Goal: Task Accomplishment & Management: Manage account settings

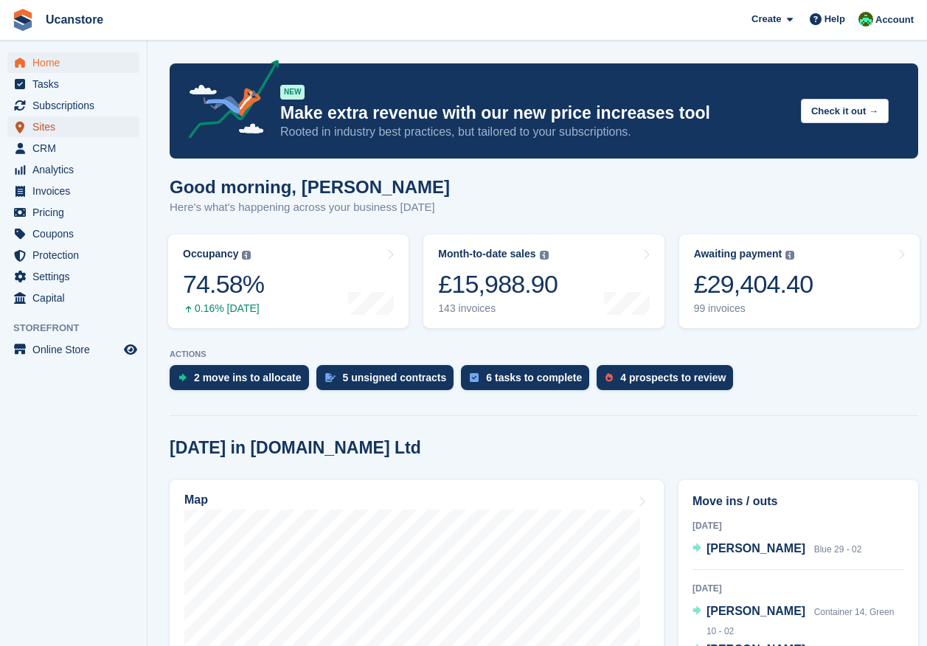
click at [48, 125] on span "Sites" at bounding box center [76, 126] width 88 height 21
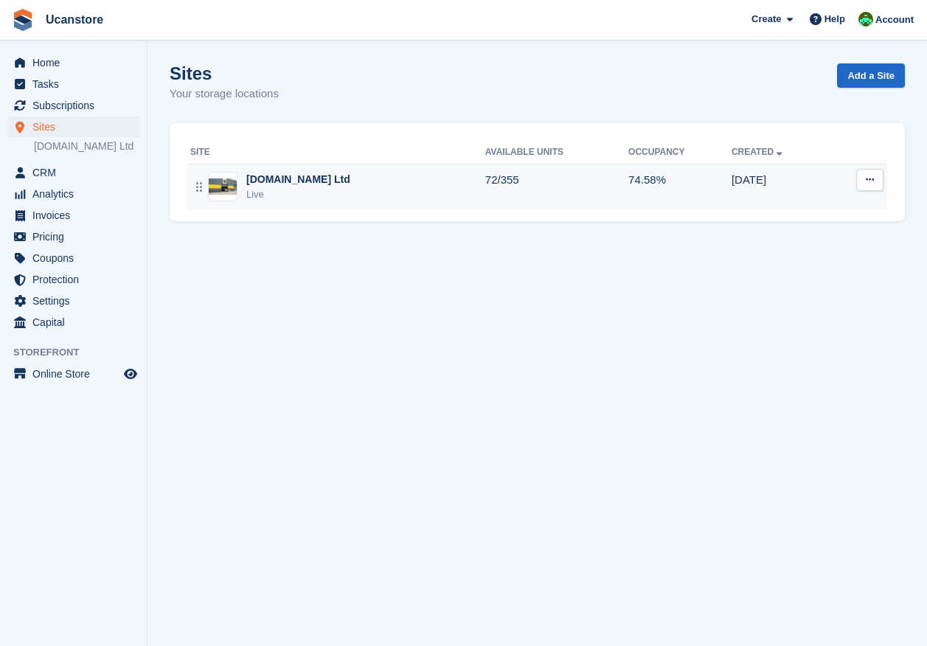
click at [289, 194] on div "Live" at bounding box center [298, 194] width 104 height 15
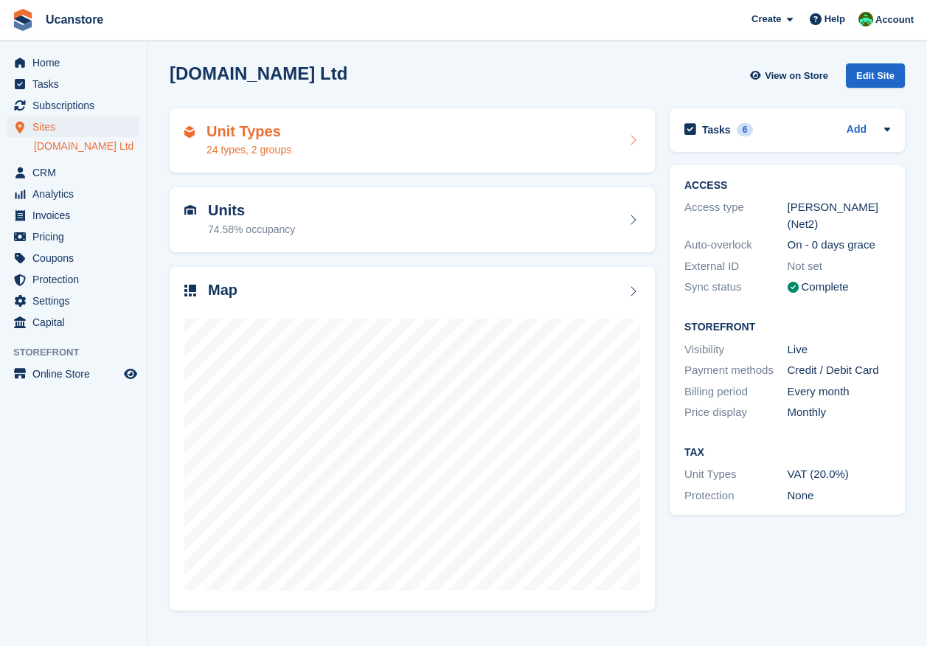
click at [332, 134] on div "Unit Types 24 types, 2 groups" at bounding box center [412, 140] width 456 height 35
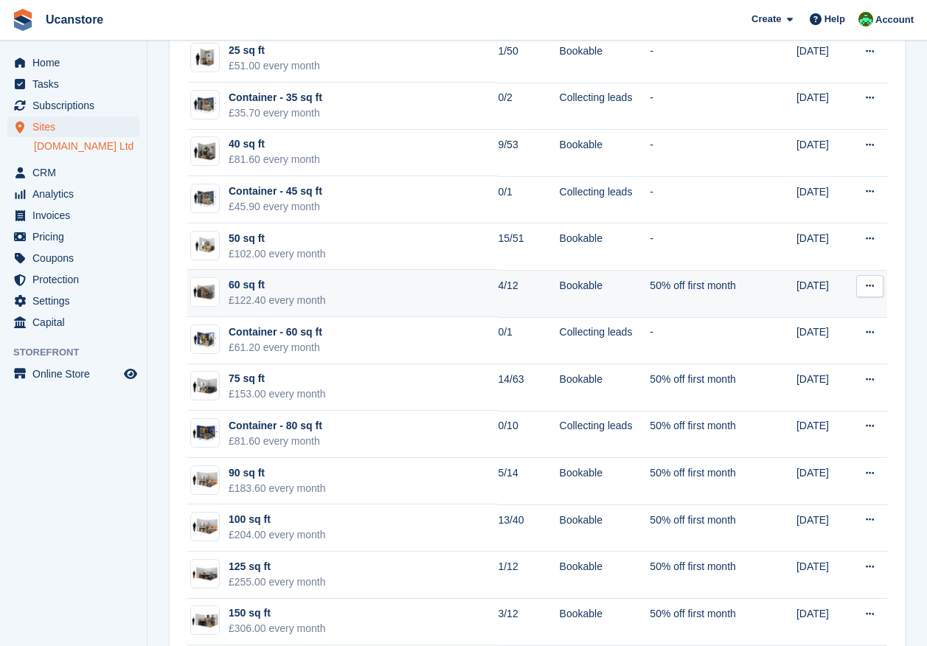
scroll to position [590, 0]
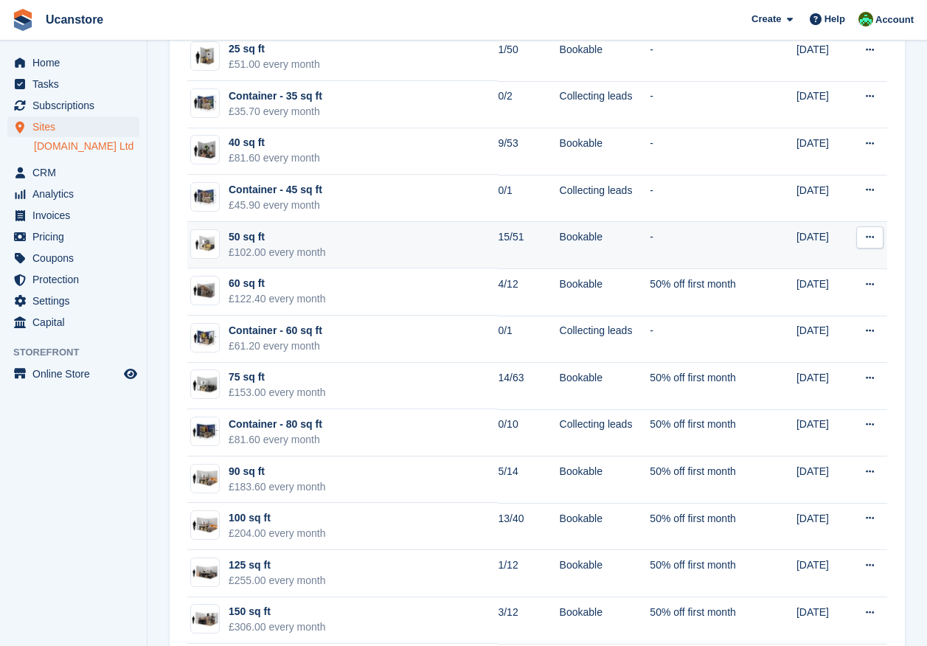
click at [352, 239] on td "50 sq ft £102.00 every month" at bounding box center [342, 245] width 310 height 47
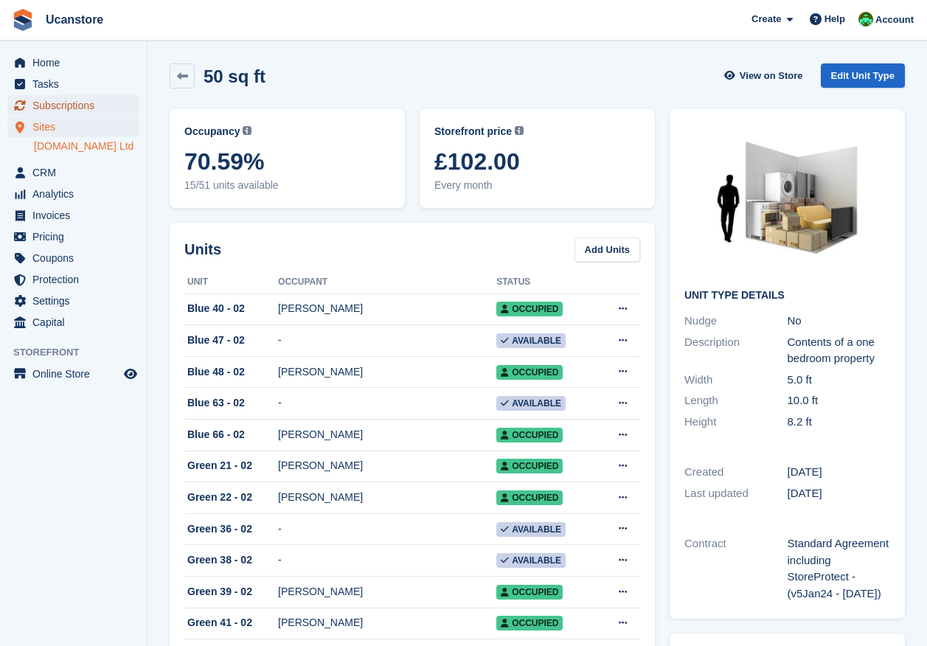
drag, startPoint x: 63, startPoint y: 104, endPoint x: 70, endPoint y: 102, distance: 7.5
click at [63, 104] on span "Subscriptions" at bounding box center [76, 105] width 88 height 21
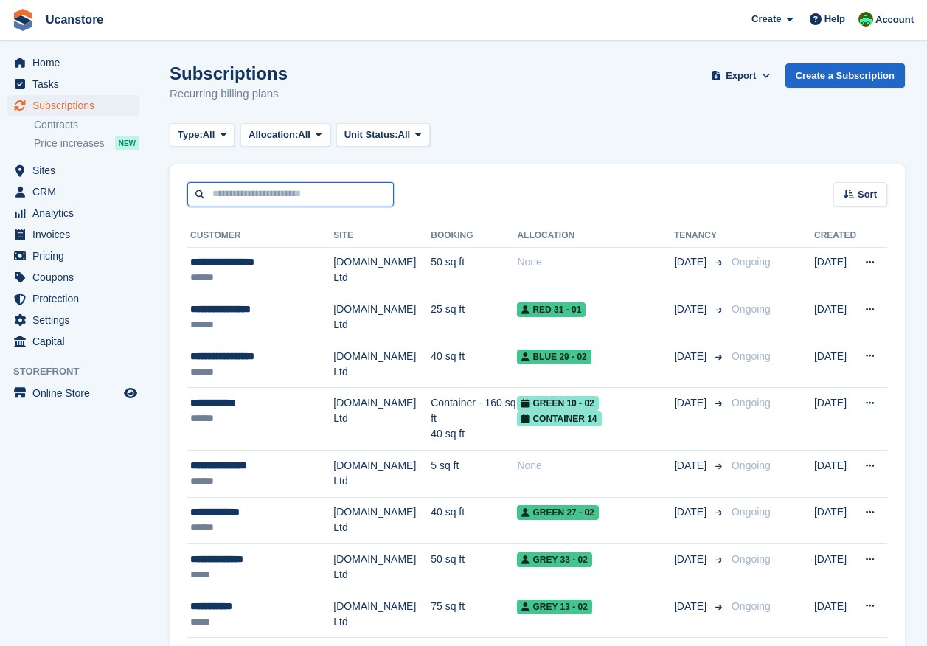
click at [303, 194] on input "text" at bounding box center [290, 194] width 206 height 24
type input "*****"
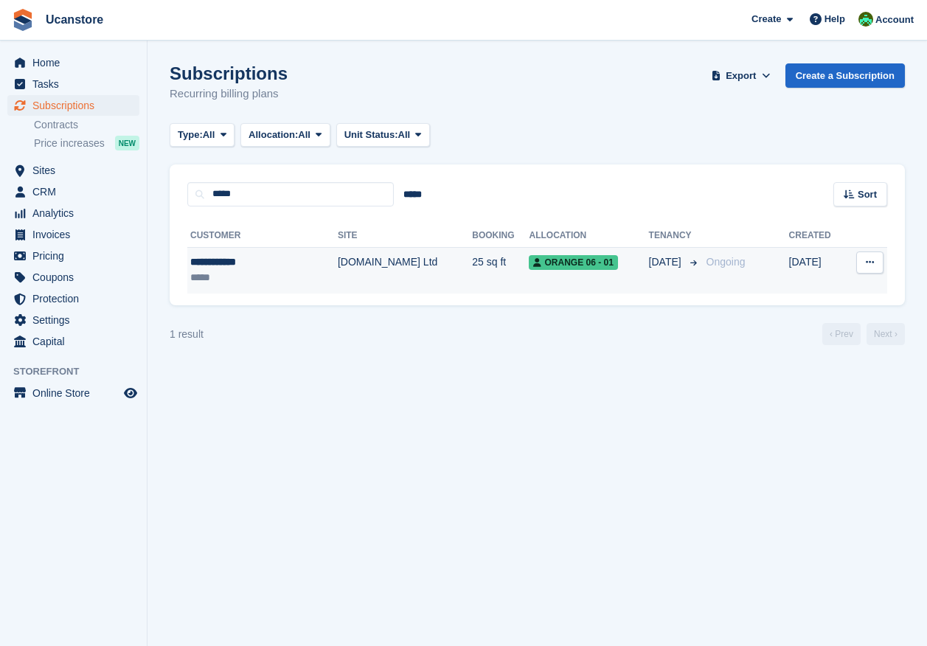
click at [338, 259] on td "[DOMAIN_NAME] Ltd" at bounding box center [405, 270] width 134 height 46
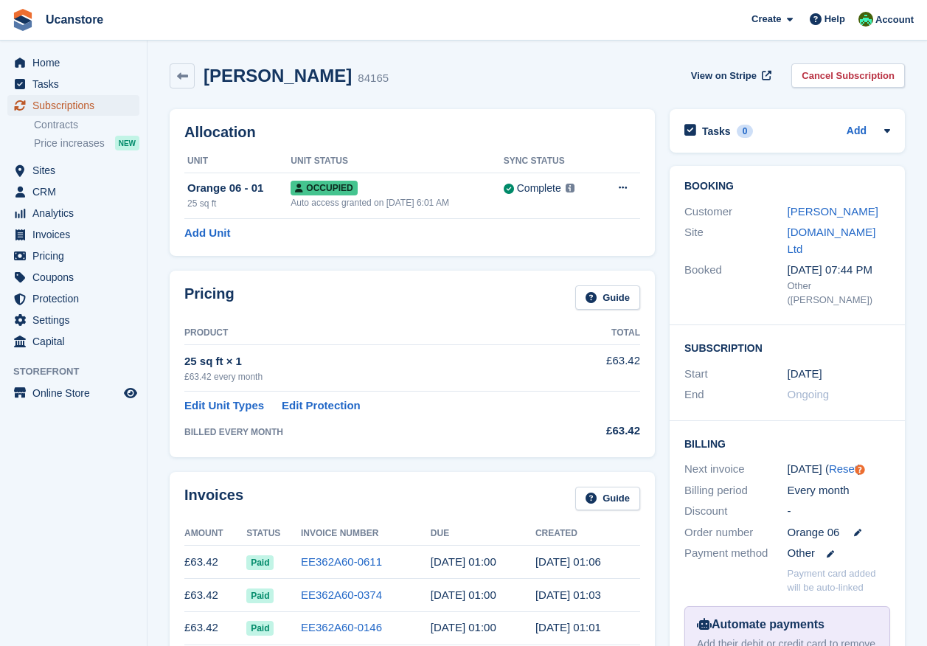
click at [57, 105] on span "Subscriptions" at bounding box center [76, 105] width 88 height 21
click at [846, 77] on link "Cancel Subscription" at bounding box center [848, 75] width 114 height 24
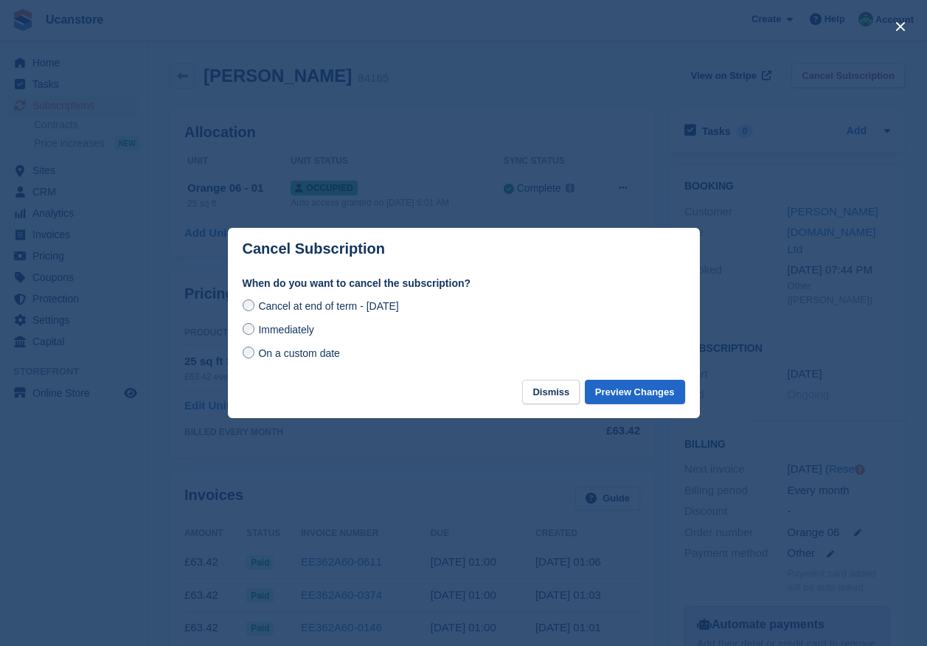
click at [265, 332] on span "Immediately" at bounding box center [285, 330] width 55 height 12
click at [639, 395] on button "Preview Changes" at bounding box center [635, 392] width 100 height 24
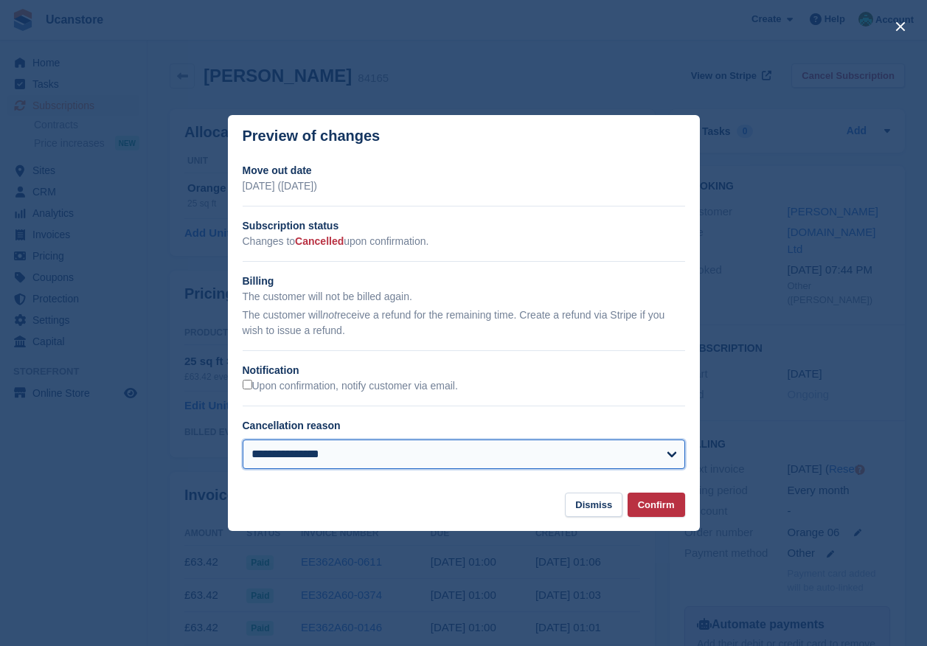
click at [304, 461] on select "**********" at bounding box center [464, 453] width 442 height 29
select select "**********"
click at [243, 441] on select "**********" at bounding box center [464, 453] width 442 height 29
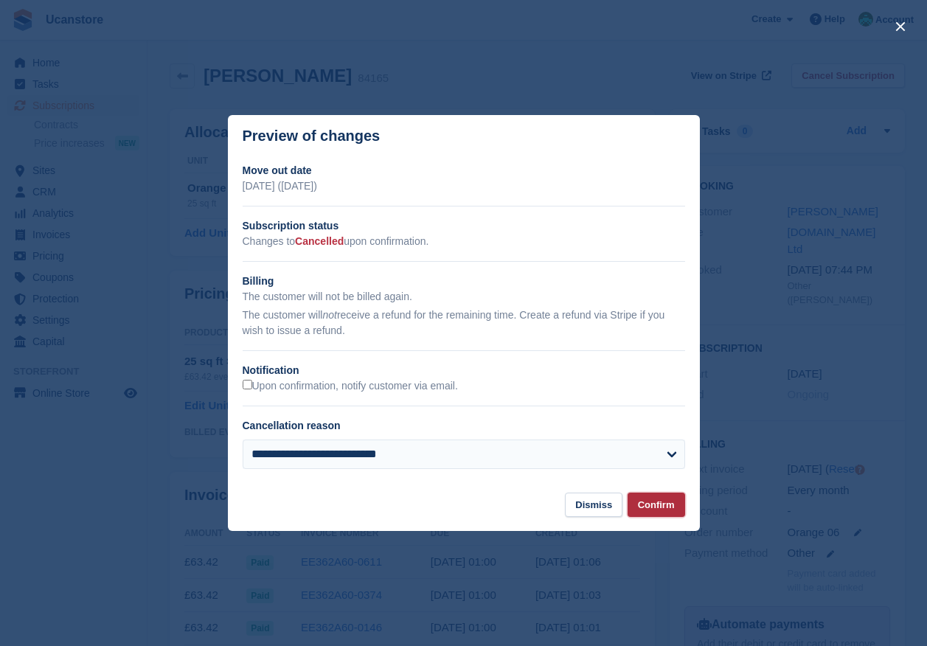
click at [647, 506] on button "Confirm" at bounding box center [656, 504] width 58 height 24
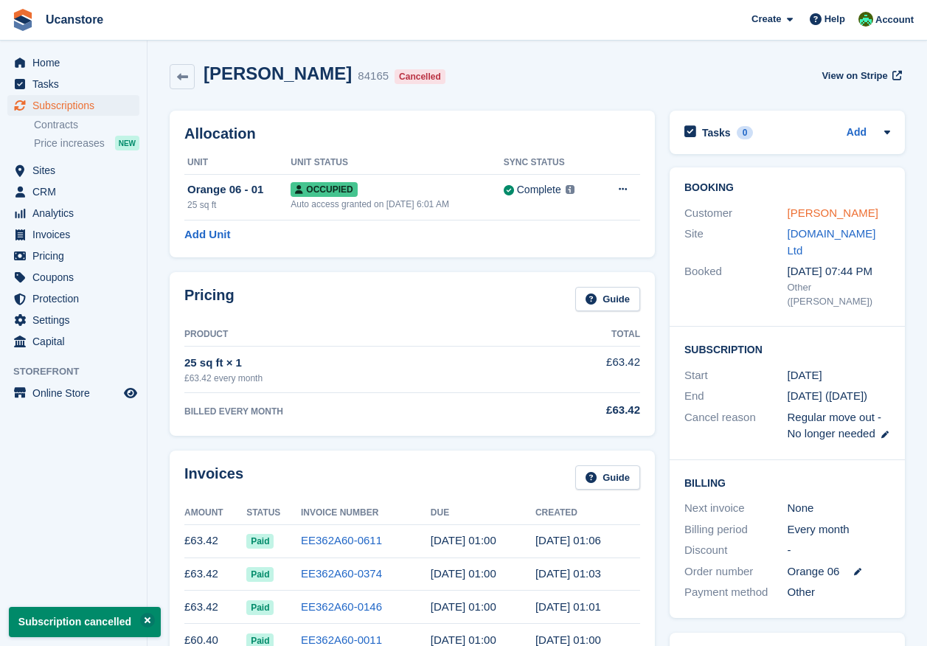
click at [818, 214] on link "[PERSON_NAME]" at bounding box center [832, 212] width 91 height 13
click at [621, 191] on icon at bounding box center [623, 189] width 8 height 10
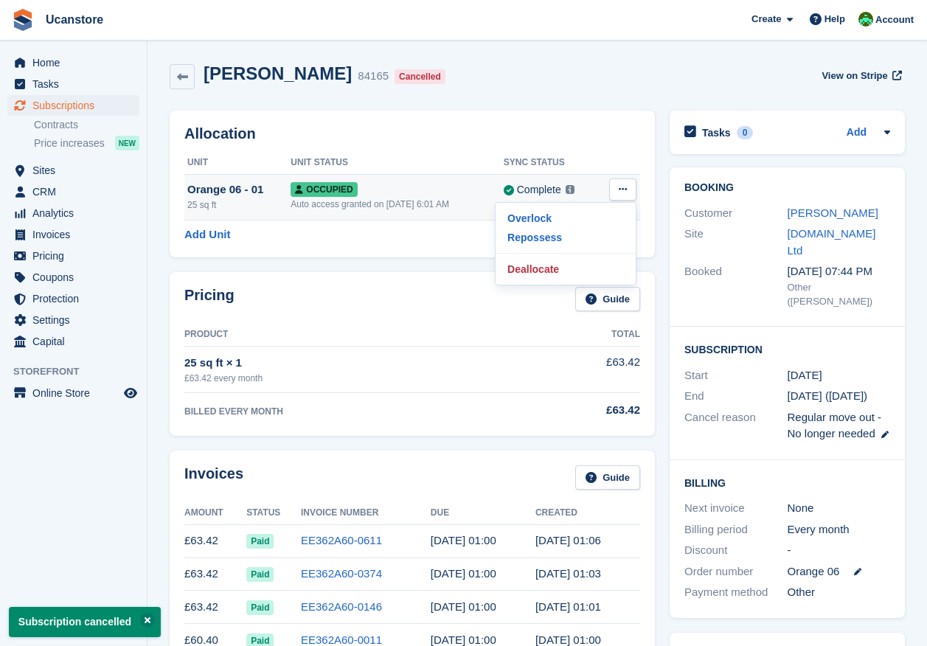
click at [215, 191] on div "Orange 06 - 01" at bounding box center [238, 189] width 103 height 17
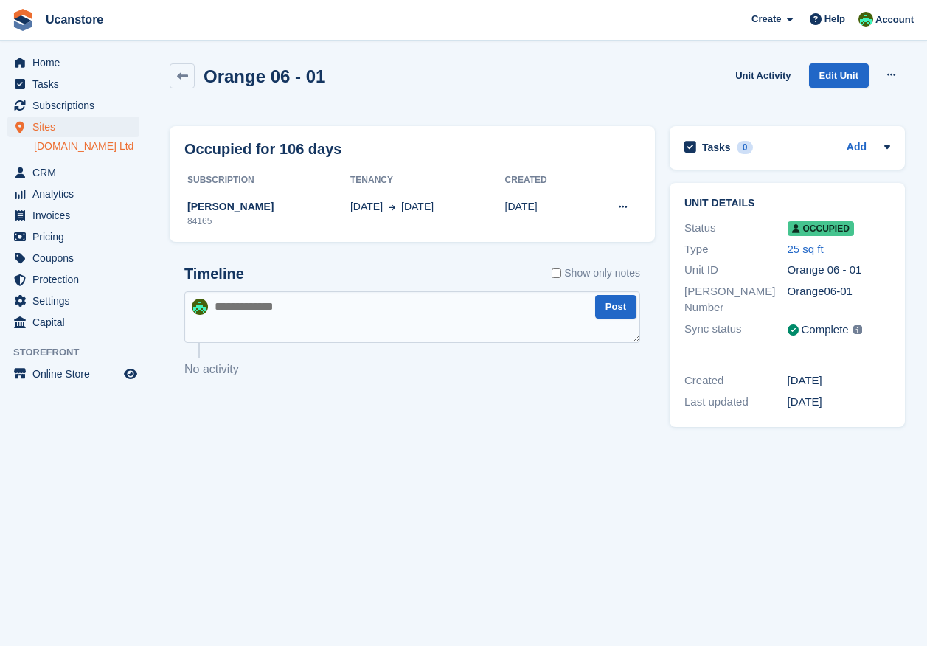
click at [283, 318] on textarea at bounding box center [412, 317] width 456 height 52
type textarea "**********"
click at [614, 311] on button "Post" at bounding box center [615, 307] width 41 height 24
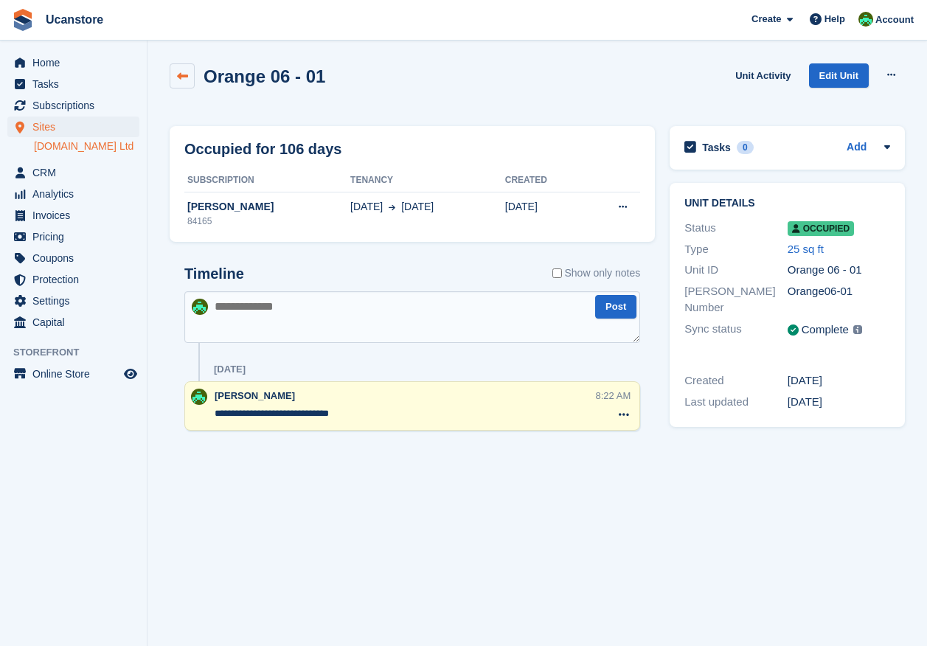
click at [185, 82] on link at bounding box center [182, 75] width 25 height 25
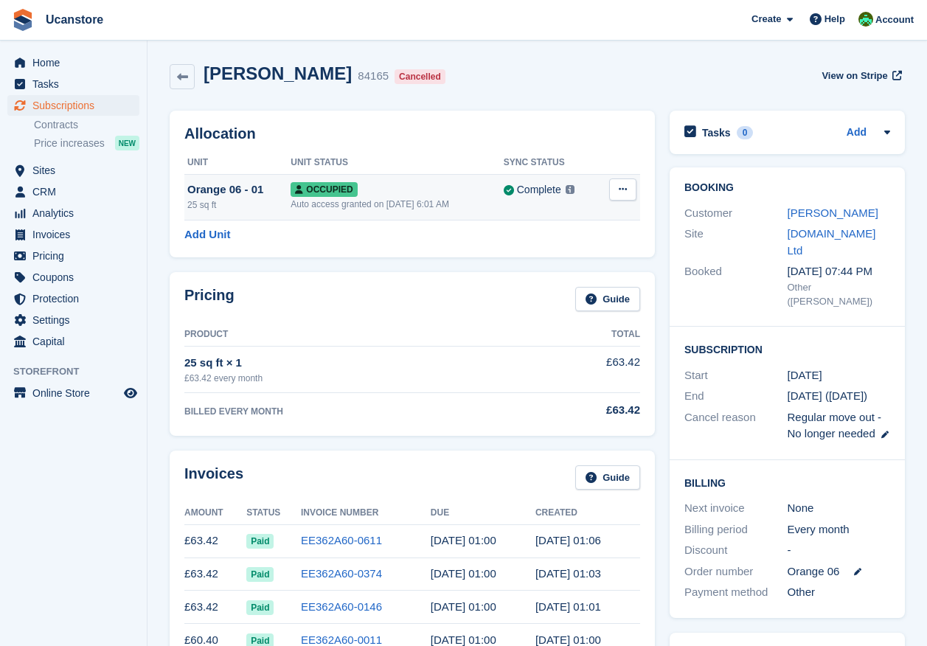
click at [621, 185] on icon at bounding box center [623, 189] width 8 height 10
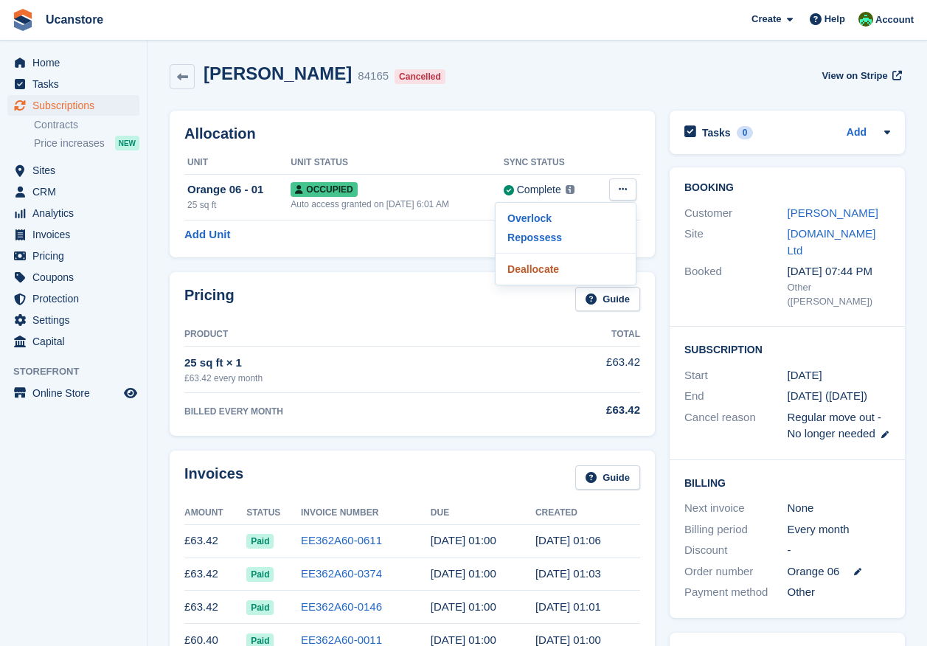
drag, startPoint x: 557, startPoint y: 265, endPoint x: 532, endPoint y: 45, distance: 221.8
click at [557, 265] on p "Deallocate" at bounding box center [565, 268] width 128 height 19
